Goal: Find specific page/section: Find specific page/section

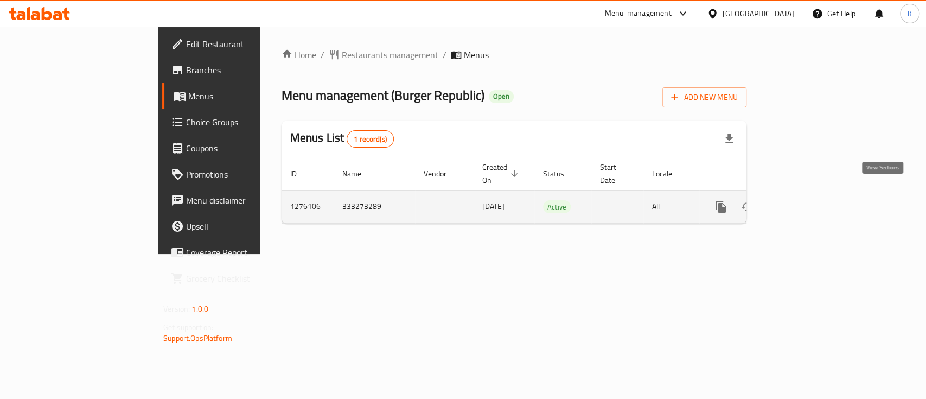
click at [806, 200] on icon "enhanced table" at bounding box center [799, 206] width 13 height 13
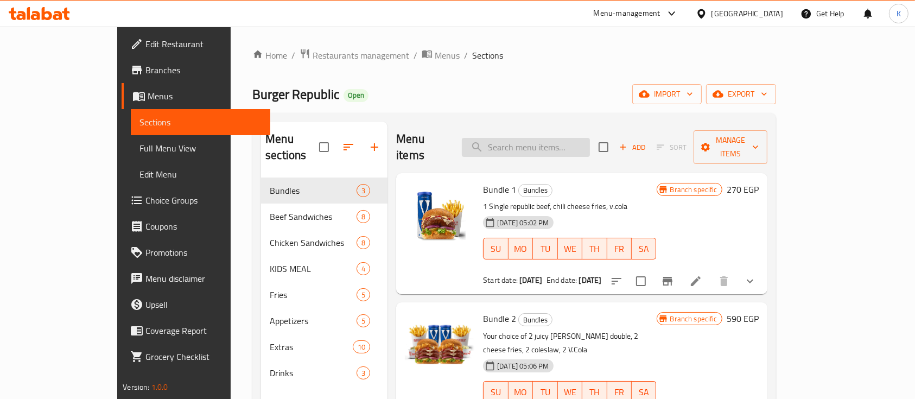
click at [564, 138] on input "search" at bounding box center [526, 147] width 128 height 19
paste input "Chips"
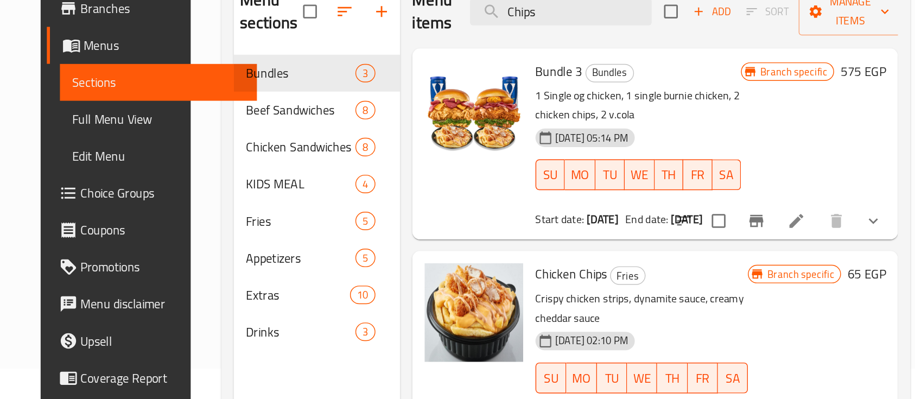
scroll to position [75, 0]
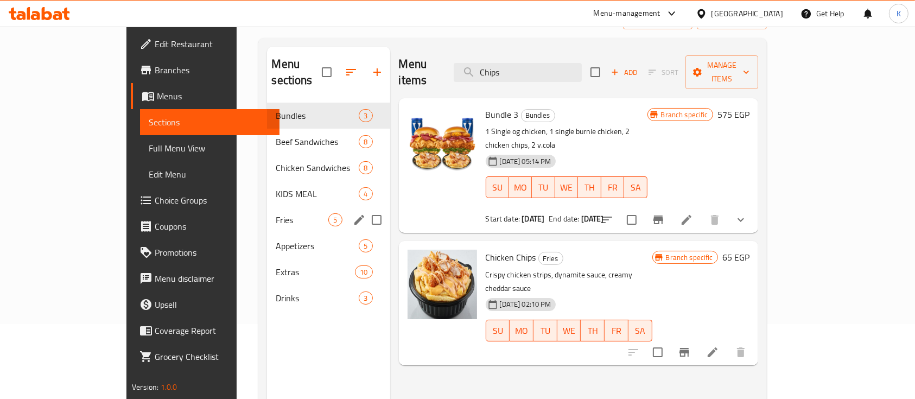
type input "Chips"
click at [267, 207] on div "Fries 5" at bounding box center [328, 220] width 123 height 26
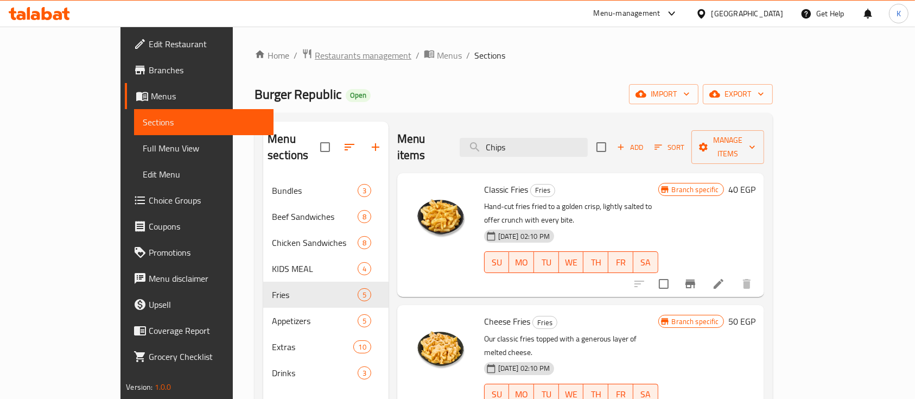
click at [315, 50] on span "Restaurants management" at bounding box center [363, 55] width 97 height 13
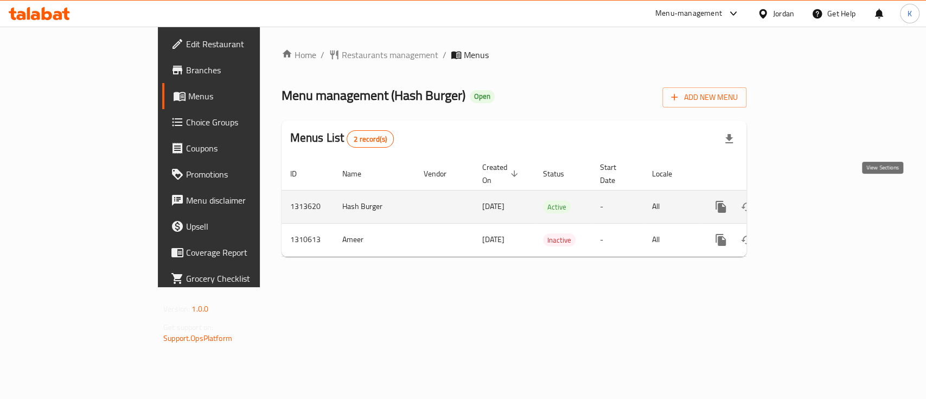
click at [806, 200] on icon "enhanced table" at bounding box center [799, 206] width 13 height 13
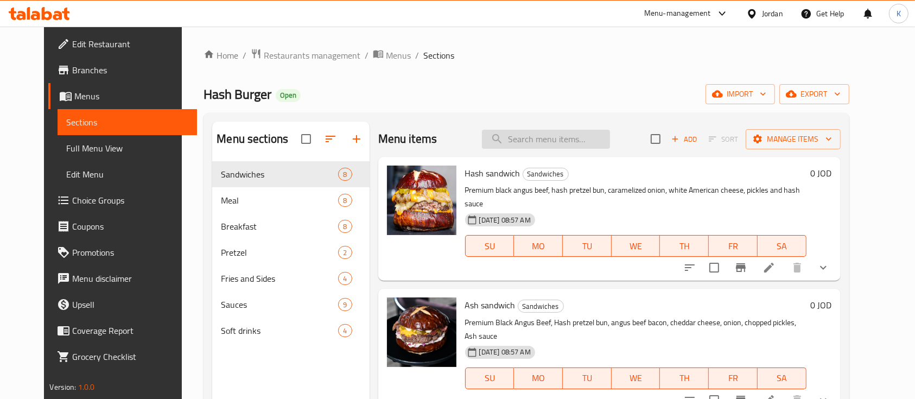
click at [523, 134] on input "search" at bounding box center [546, 139] width 128 height 19
paste input "Classic blonde sandwich"
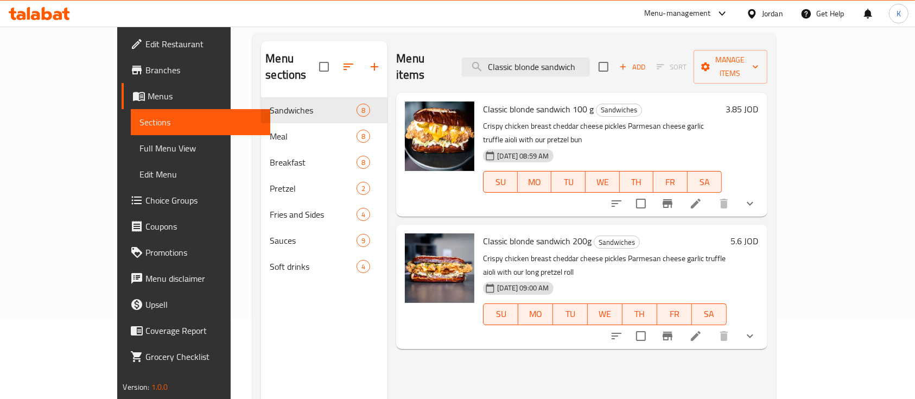
scroll to position [81, 0]
type input "Classic blonde sandwich"
click at [711, 193] on li at bounding box center [695, 203] width 30 height 20
